Goal: Information Seeking & Learning: Learn about a topic

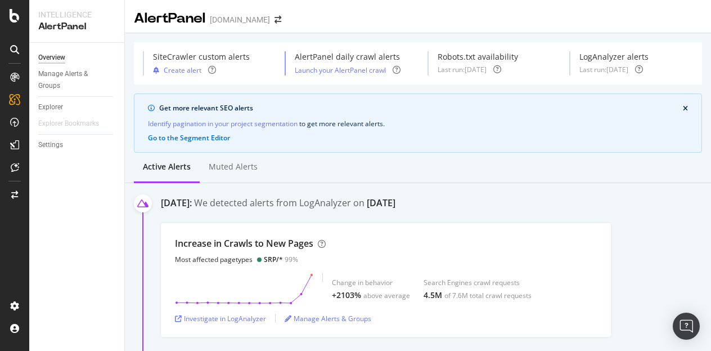
click at [681, 103] on button "close banner" at bounding box center [686, 108] width 11 height 12
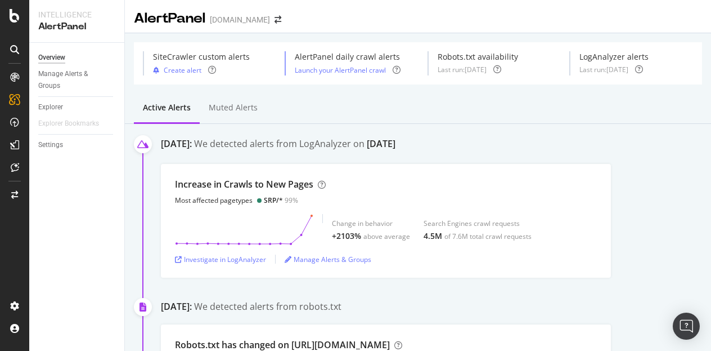
click at [661, 186] on div "Increase in Crawls to New Pages Most affected pagetypes SRP/* 99% Change in beh…" at bounding box center [436, 221] width 551 height 114
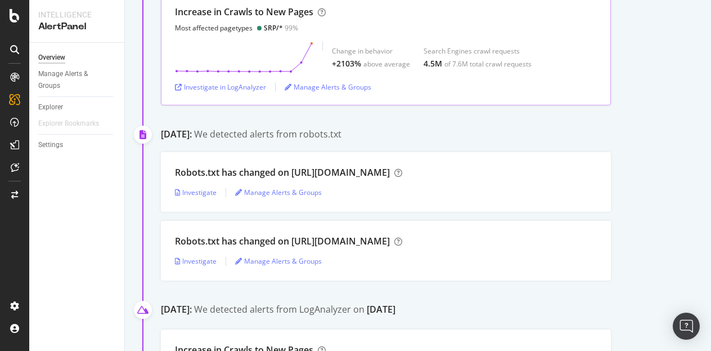
scroll to position [172, 0]
click at [642, 213] on div "Robots.txt has changed on [URL][DOMAIN_NAME] Investigate Manage Alerts & Groups…" at bounding box center [436, 217] width 551 height 128
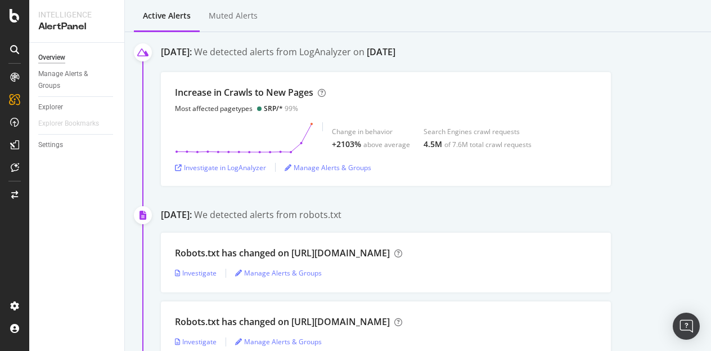
scroll to position [0, 0]
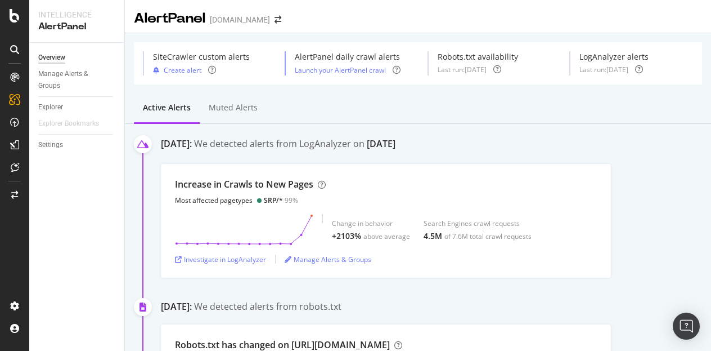
click at [330, 15] on div "AlertPanel [DOMAIN_NAME]" at bounding box center [418, 14] width 587 height 28
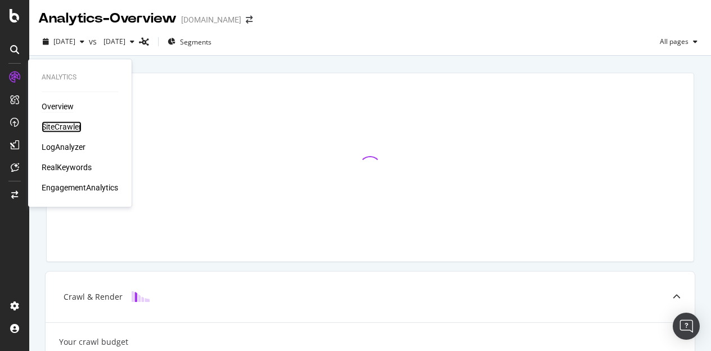
click at [69, 128] on div "SiteCrawler" at bounding box center [62, 126] width 40 height 11
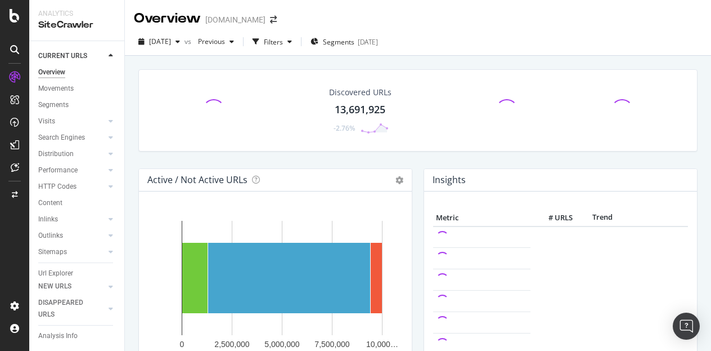
click at [61, 273] on div "Url Explorer" at bounding box center [55, 273] width 35 height 12
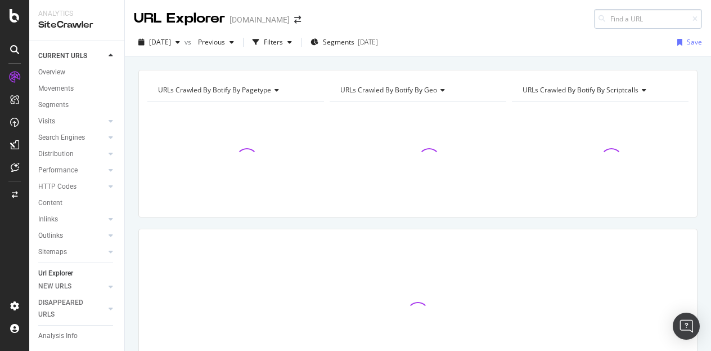
click at [632, 17] on input at bounding box center [648, 19] width 108 height 20
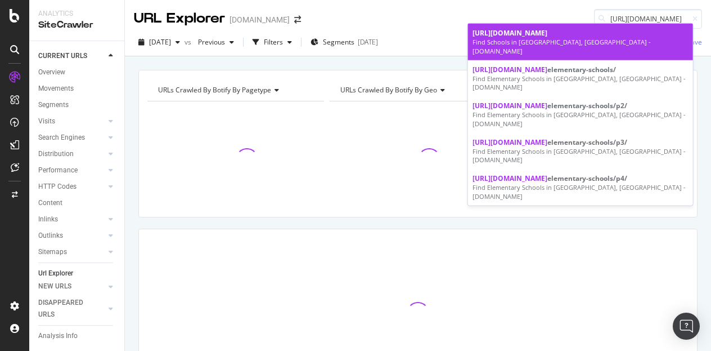
type input "https://www.homes.com/school-search/saint-louis-mo/"
click at [538, 32] on span "https://www.homes.com/school-search/saint-louis-mo/" at bounding box center [510, 33] width 75 height 10
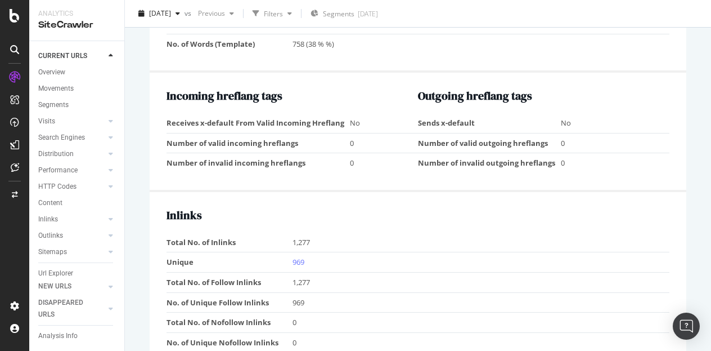
scroll to position [1089, 0]
click at [296, 257] on link "969" at bounding box center [299, 262] width 12 height 10
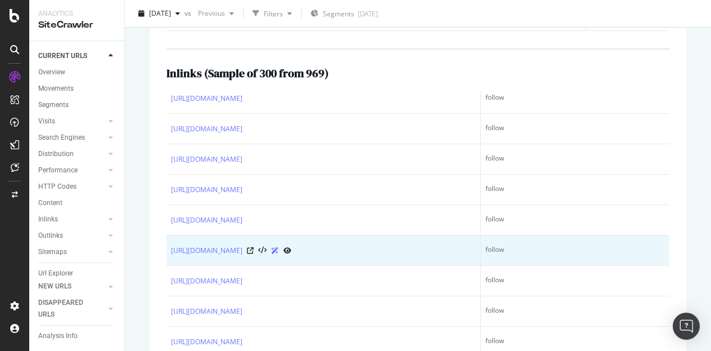
scroll to position [947, 0]
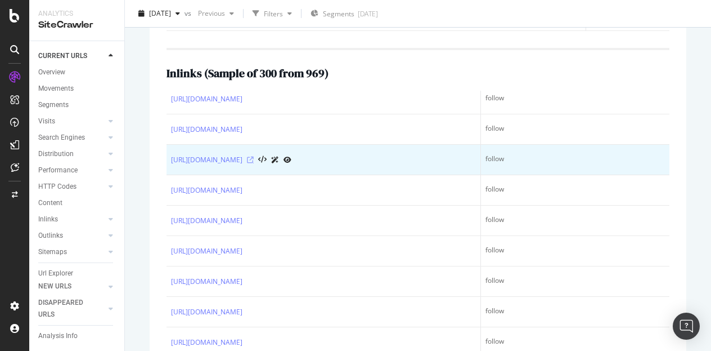
click at [254, 156] on icon at bounding box center [250, 159] width 7 height 7
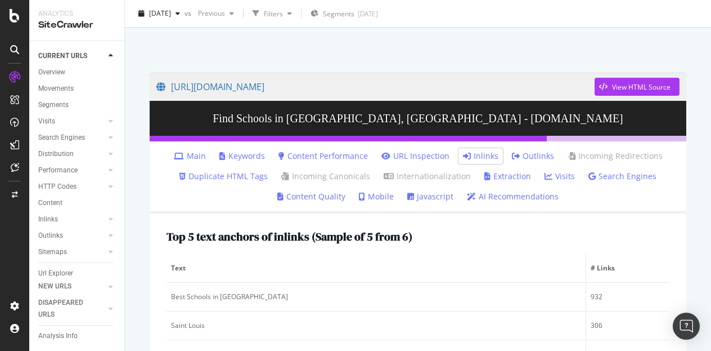
scroll to position [0, 0]
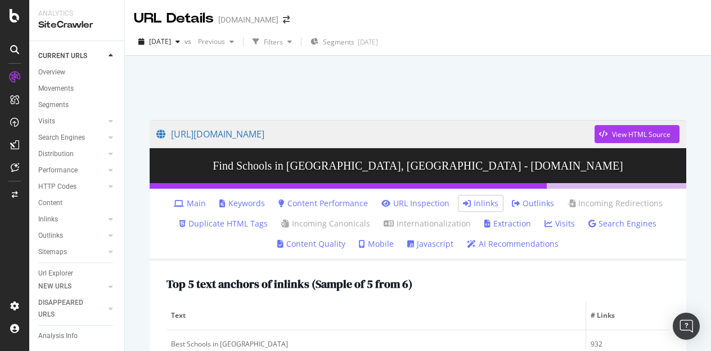
click at [684, 94] on div at bounding box center [418, 85] width 560 height 48
click at [476, 78] on div at bounding box center [418, 85] width 560 height 48
click at [466, 80] on div at bounding box center [418, 85] width 560 height 48
click at [690, 56] on div "https://www.homes.com/school-search/saint-louis-mo/ View HTML Source Find Schoo…" at bounding box center [418, 231] width 587 height 351
click at [405, 88] on div at bounding box center [418, 85] width 560 height 48
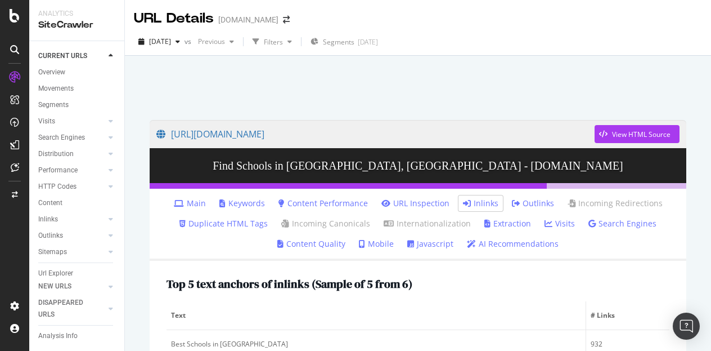
click at [693, 167] on div "https://www.homes.com/school-search/saint-louis-mo/ View HTML Source Find Schoo…" at bounding box center [418, 231] width 587 height 351
drag, startPoint x: 692, startPoint y: 166, endPoint x: 390, endPoint y: 124, distance: 304.6
click at [390, 124] on link "https://www.homes.com/school-search/saint-louis-mo/" at bounding box center [375, 134] width 438 height 28
click at [456, 84] on div at bounding box center [418, 85] width 560 height 48
